Goal: Find specific page/section: Find specific page/section

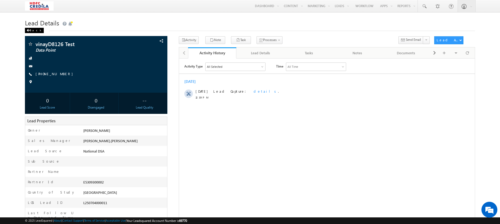
click at [32, 30] on div "Back" at bounding box center [34, 30] width 19 height 5
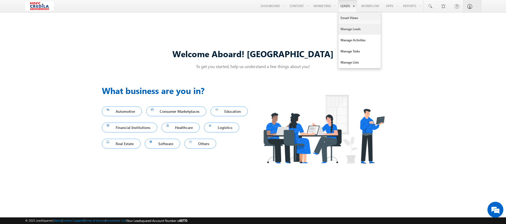
click at [344, 27] on link "Manage Leads" at bounding box center [359, 29] width 42 height 11
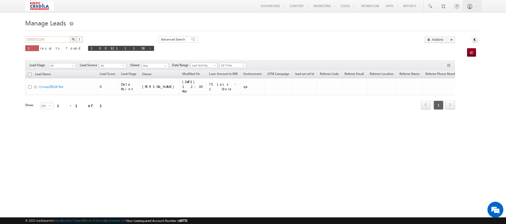
click at [53, 40] on input "1003211158" at bounding box center [47, 39] width 45 height 6
type input "1"
paste input "5000000018"
type input "5000000018"
click at [73, 37] on button "button" at bounding box center [73, 39] width 7 height 6
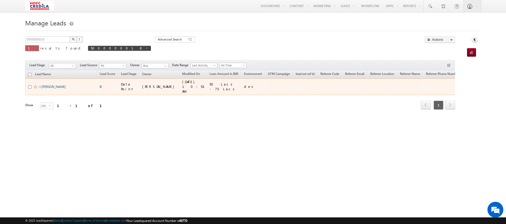
click at [49, 85] on link "[PERSON_NAME]" at bounding box center [54, 87] width 24 height 4
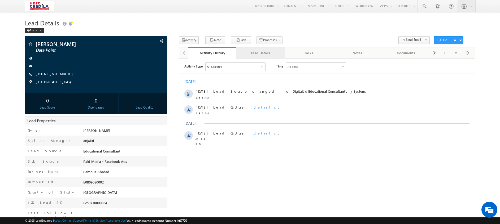
click at [260, 56] on div "Lead Details" at bounding box center [259, 53] width 39 height 6
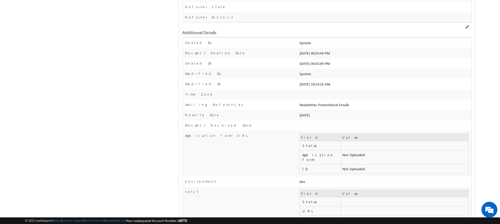
scroll to position [447, 0]
drag, startPoint x: 316, startPoint y: 112, endPoint x: 289, endPoint y: 113, distance: 27.6
click at [289, 113] on div "Rewrite Date [DATE]" at bounding box center [326, 115] width 289 height 10
click at [377, 130] on div at bounding box center [384, 126] width 173 height 7
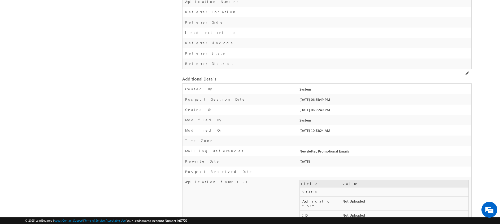
scroll to position [401, 0]
